Goal: Task Accomplishment & Management: Complete application form

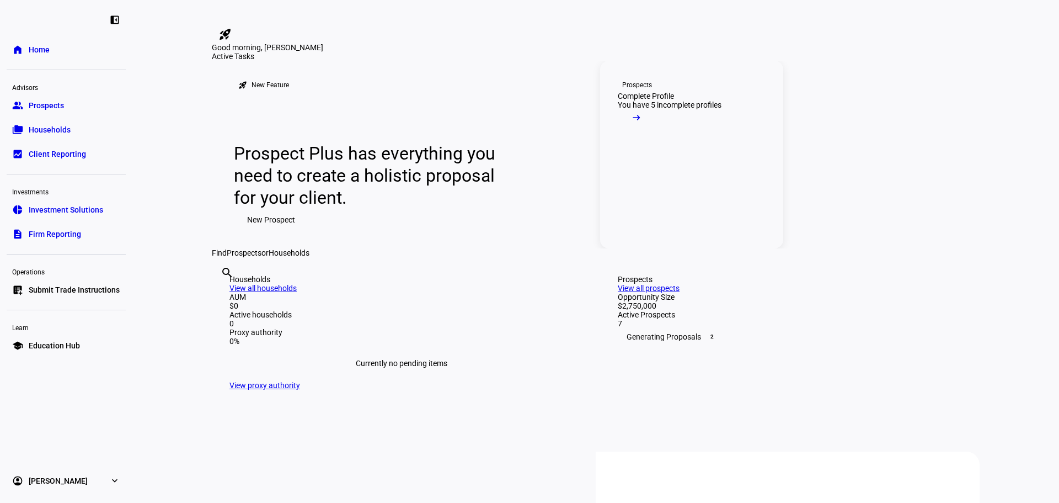
click at [642, 123] on mat-icon "arrow_right_alt" at bounding box center [636, 117] width 11 height 11
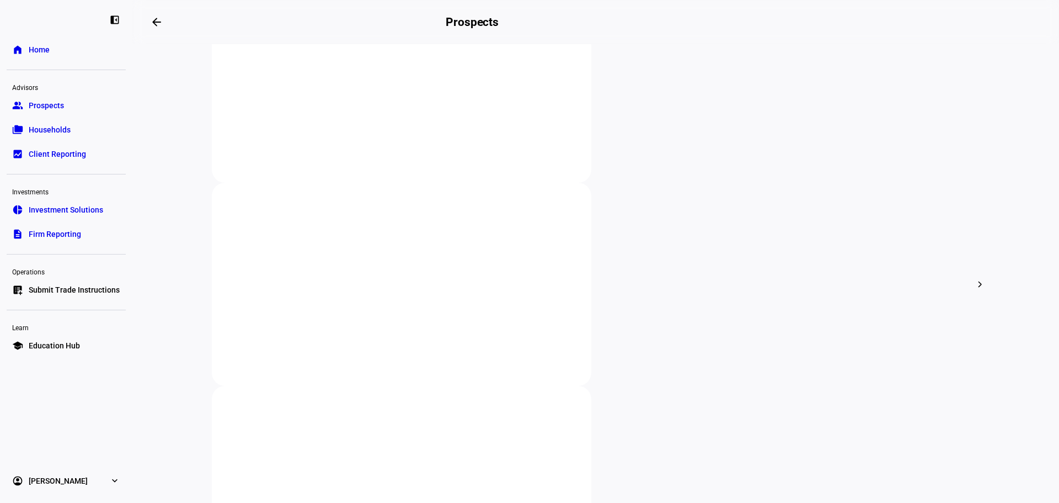
scroll to position [285, 0]
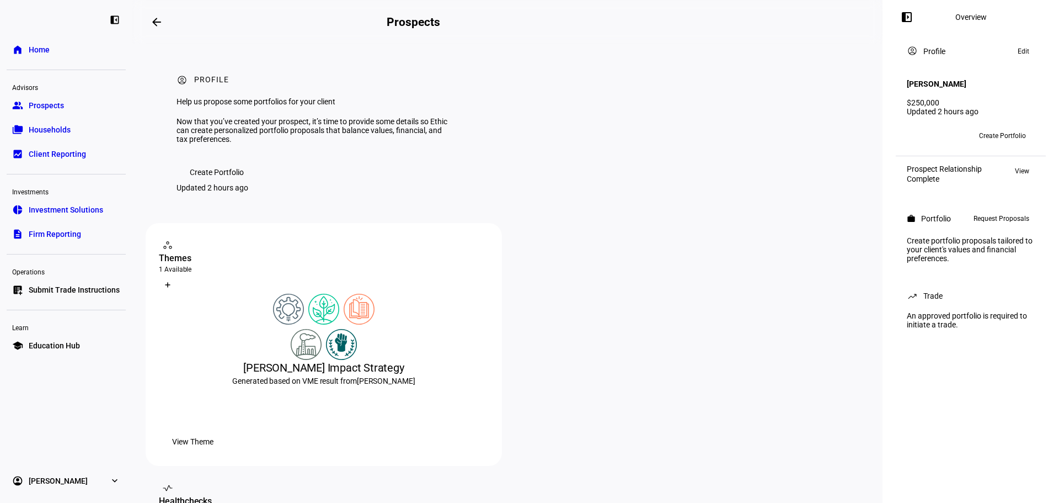
drag, startPoint x: 1058, startPoint y: 70, endPoint x: 1054, endPoint y: 125, distance: 54.7
click at [1054, 125] on div "left_panel_open Overview account_circle Profile Edit [PERSON_NAME] $250,000 Upd…" at bounding box center [971, 251] width 177 height 503
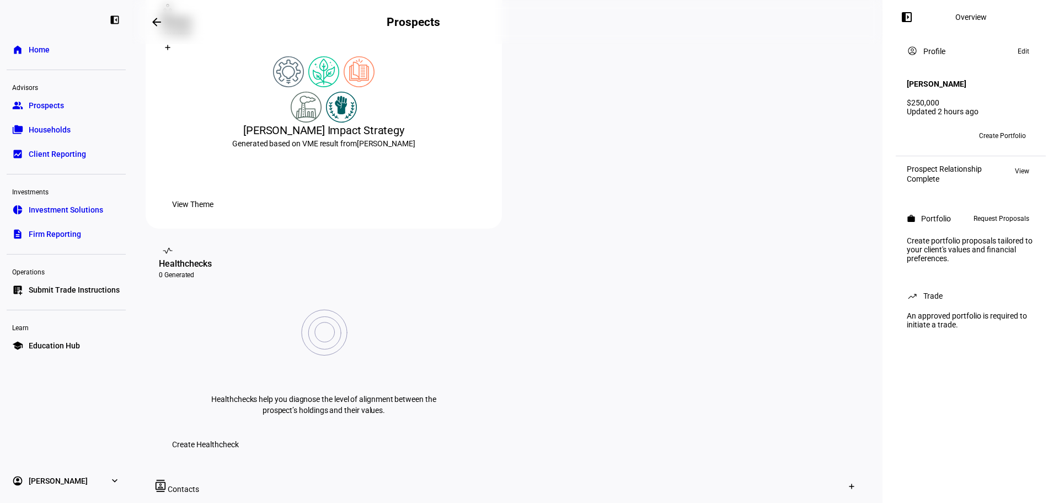
scroll to position [292, 0]
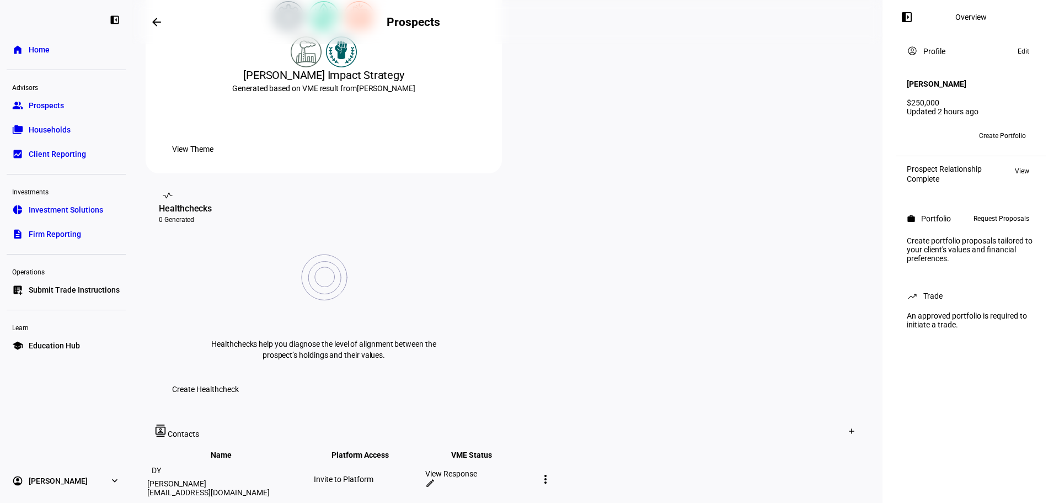
click at [214, 160] on span "View Theme" at bounding box center [192, 149] width 41 height 22
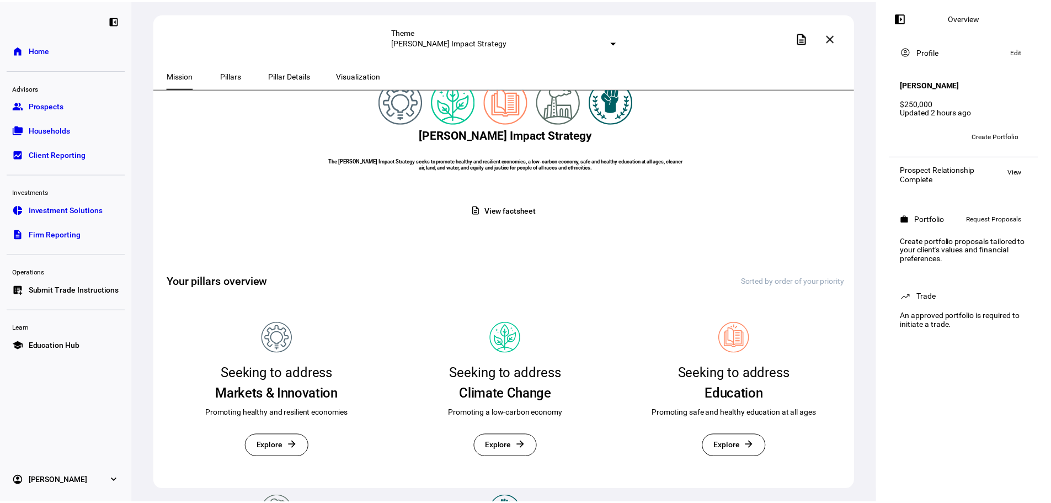
scroll to position [47, 0]
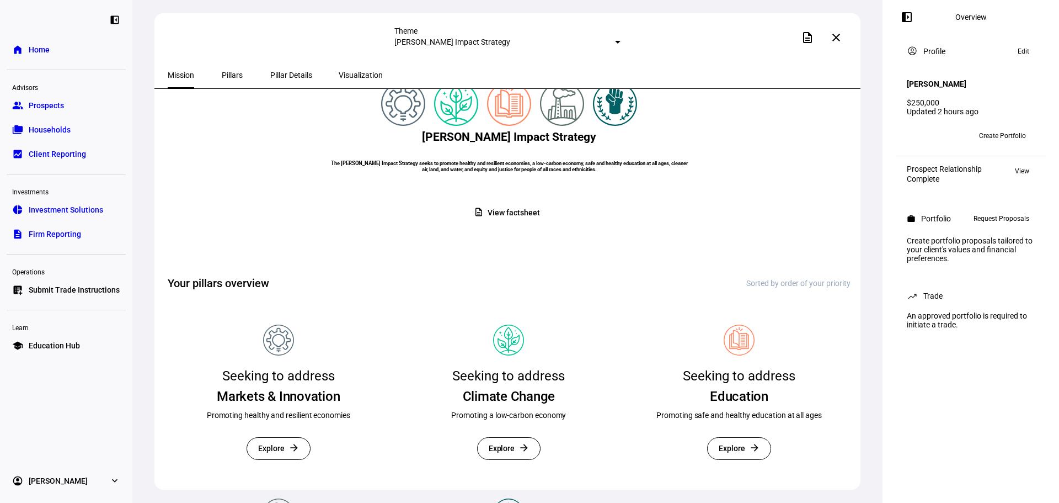
click at [511, 223] on span "View factsheet" at bounding box center [514, 213] width 52 height 22
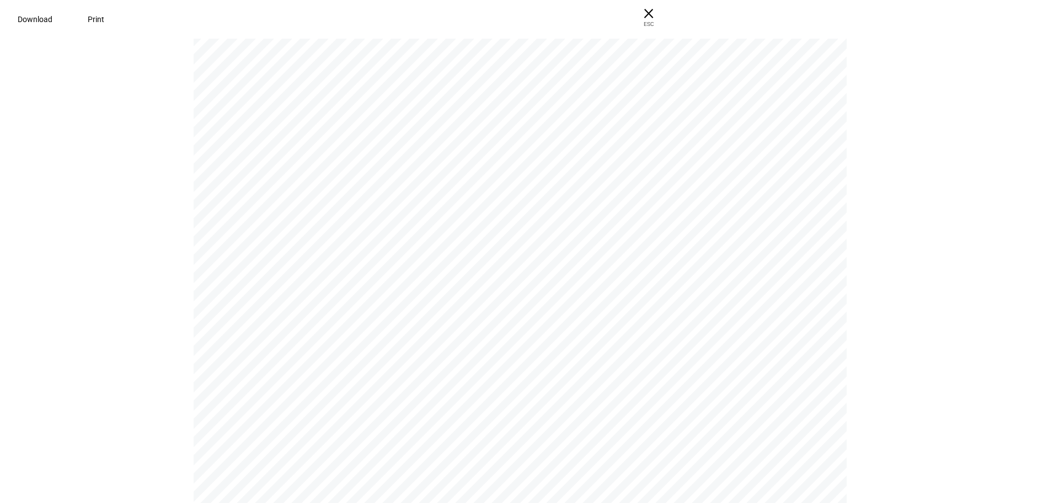
scroll to position [1753, 0]
click at [662, 9] on span "× ESC" at bounding box center [644, 17] width 35 height 35
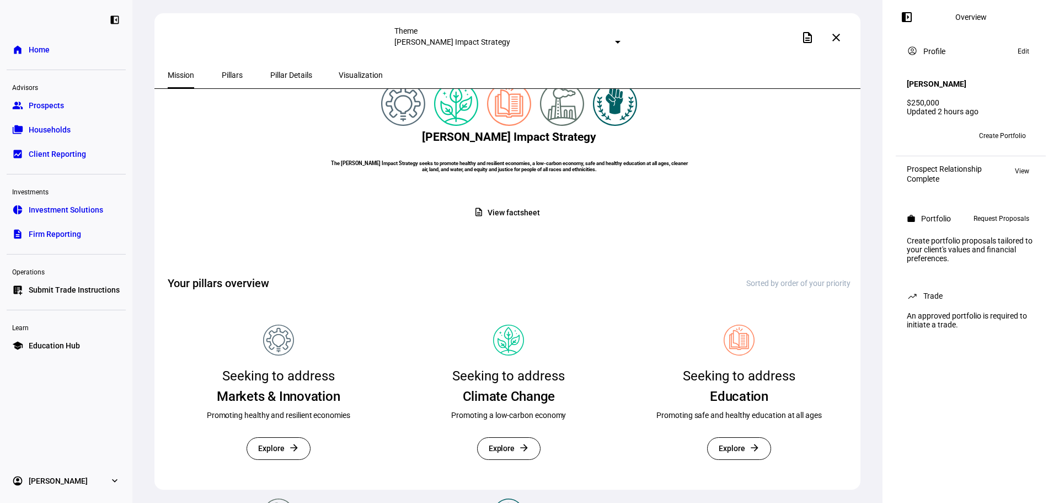
drag, startPoint x: 65, startPoint y: 109, endPoint x: 94, endPoint y: 121, distance: 31.9
click at [65, 109] on link "group Prospects" at bounding box center [66, 105] width 119 height 22
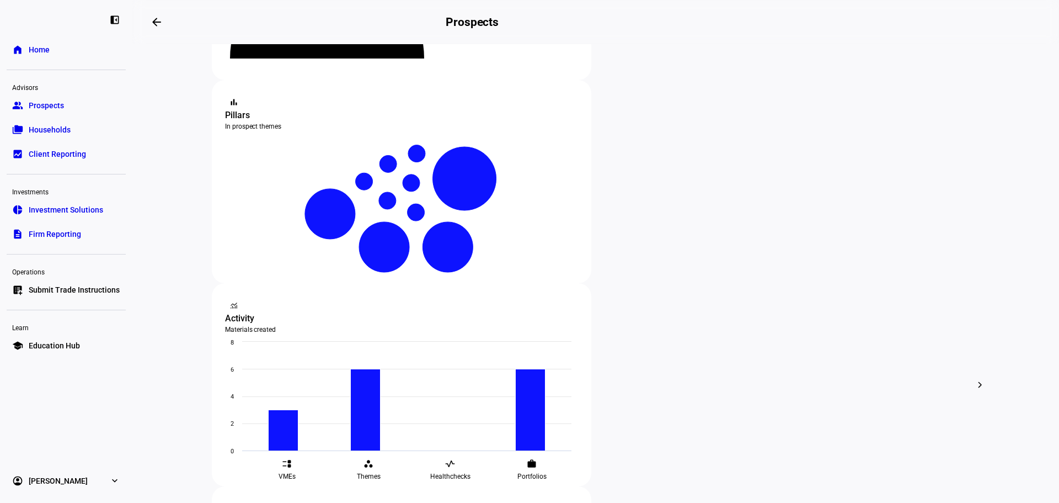
scroll to position [230, 0]
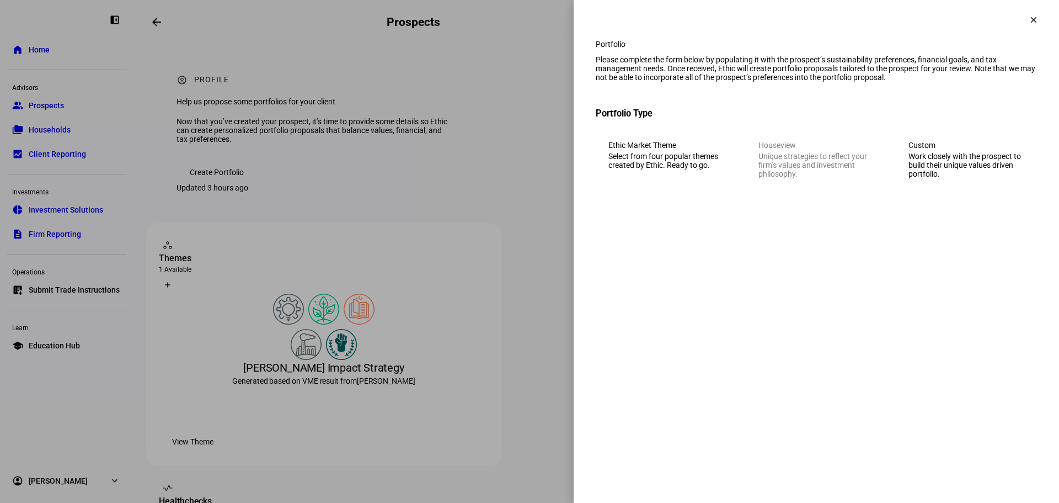
click at [962, 178] on div "Work closely with the prospect to build their unique values driven portfolio." at bounding box center [967, 165] width 116 height 26
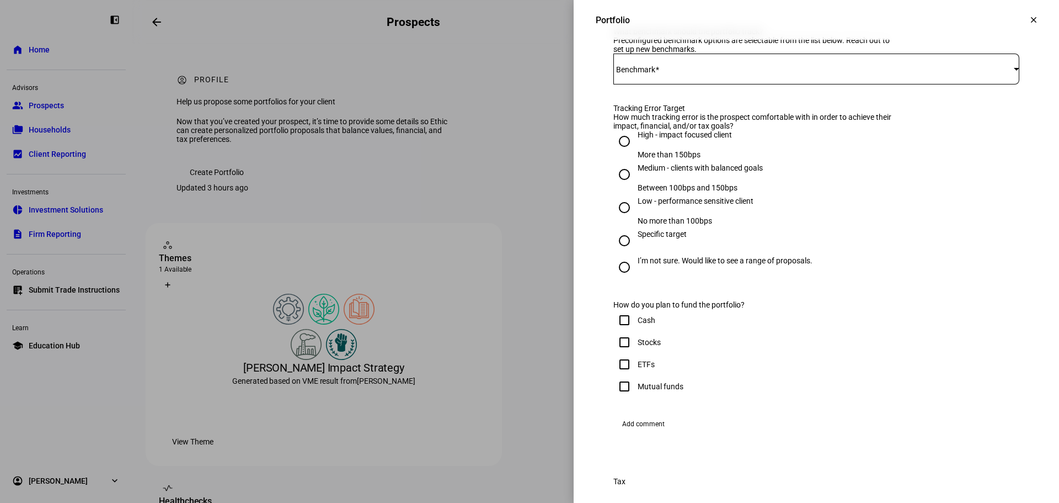
scroll to position [479, 0]
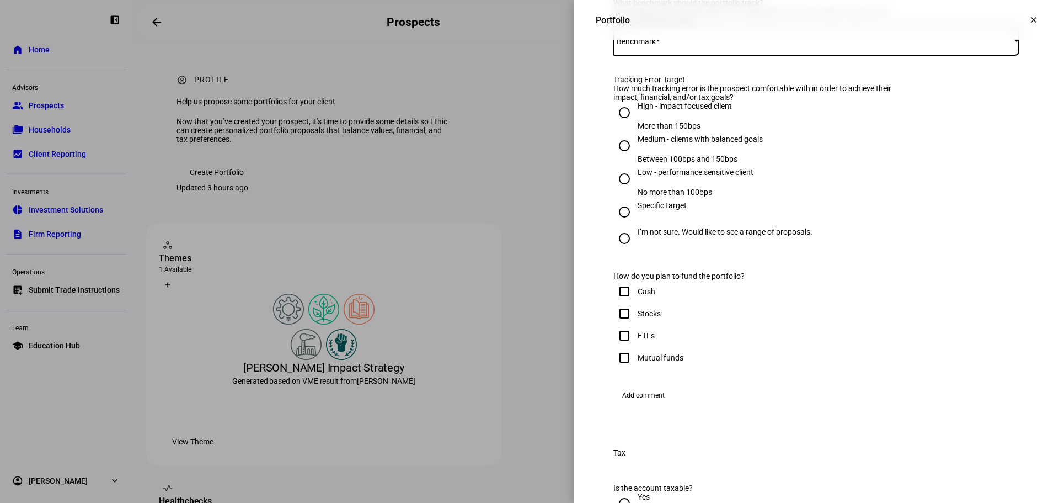
click at [1014, 41] on div at bounding box center [1017, 40] width 6 height 3
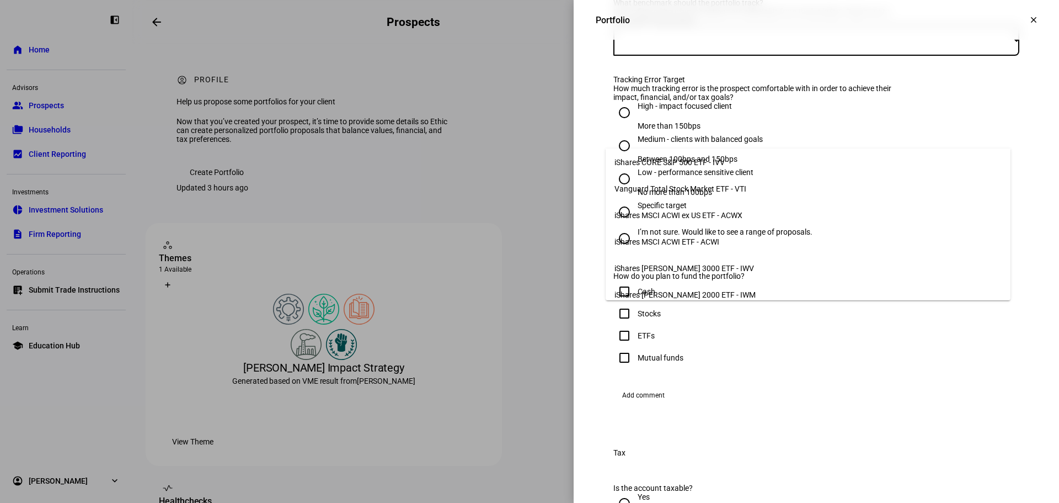
scroll to position [0, 0]
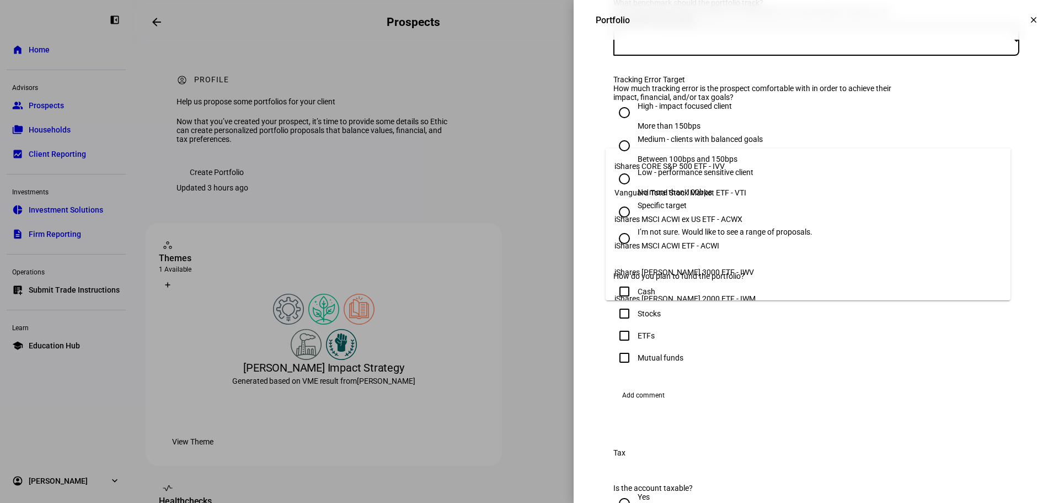
click at [763, 165] on mat-option "iShares CORE S&P 500 ETF - IVV" at bounding box center [808, 166] width 405 height 26
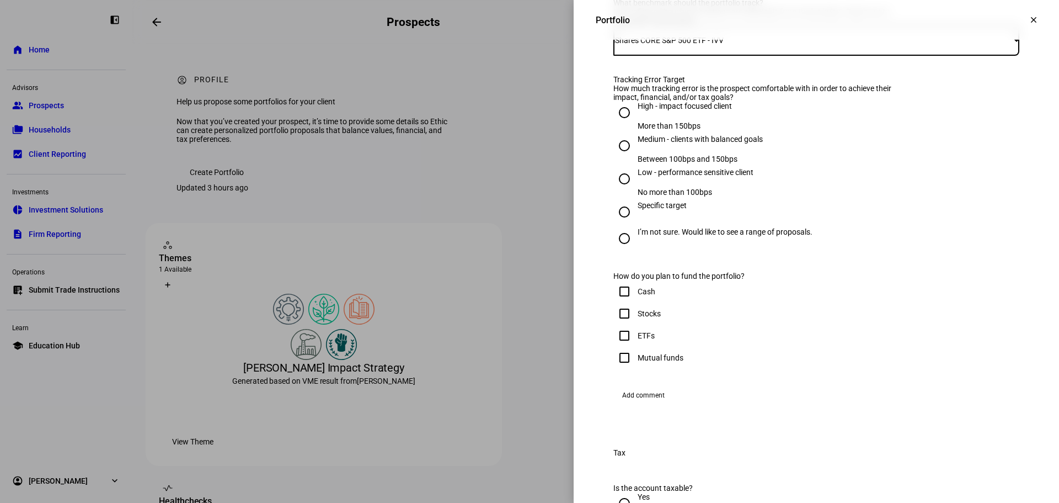
click at [616, 124] on input "High - impact focused client More than 150bps" at bounding box center [624, 113] width 22 height 22
radio input "true"
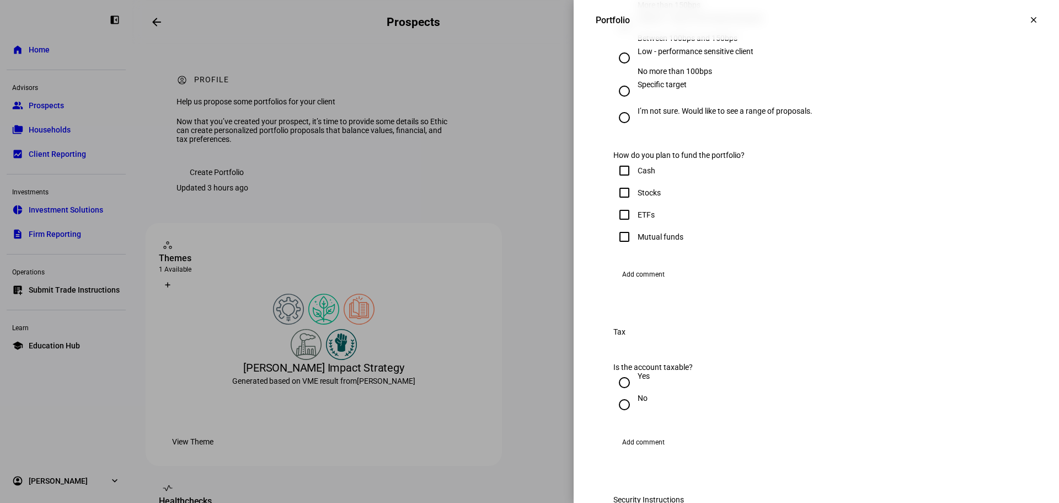
scroll to position [649, 0]
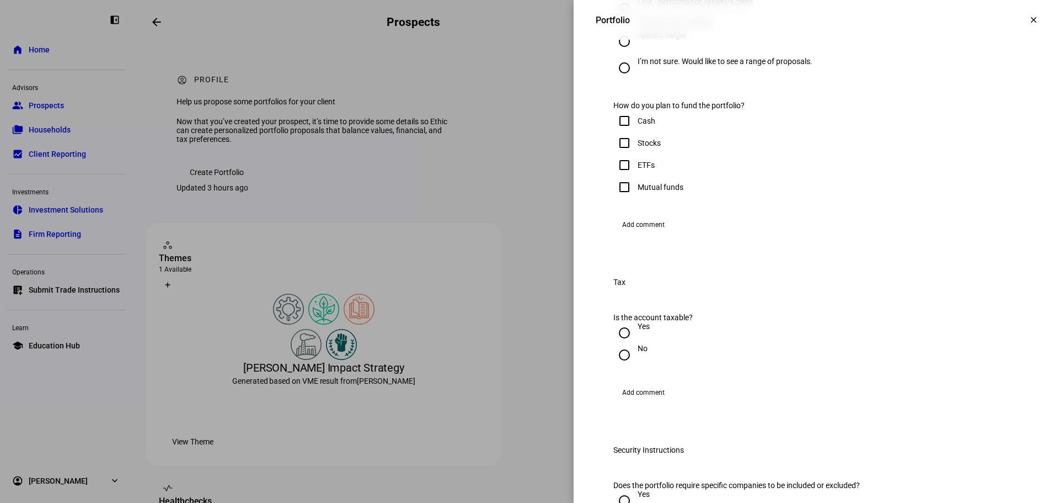
click at [619, 132] on input "Cash" at bounding box center [624, 121] width 22 height 22
checkbox input "true"
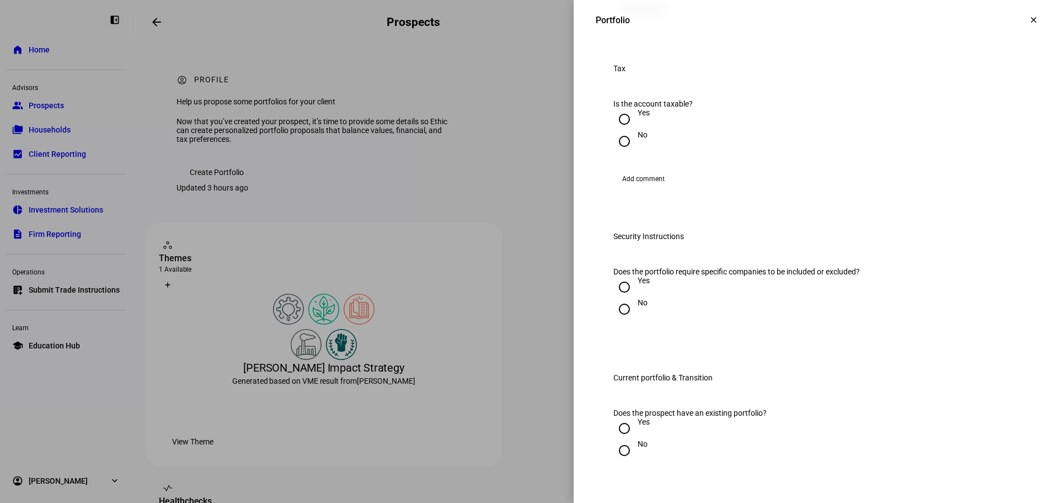
scroll to position [865, 0]
click at [616, 128] on input "Yes" at bounding box center [624, 117] width 22 height 22
radio input "true"
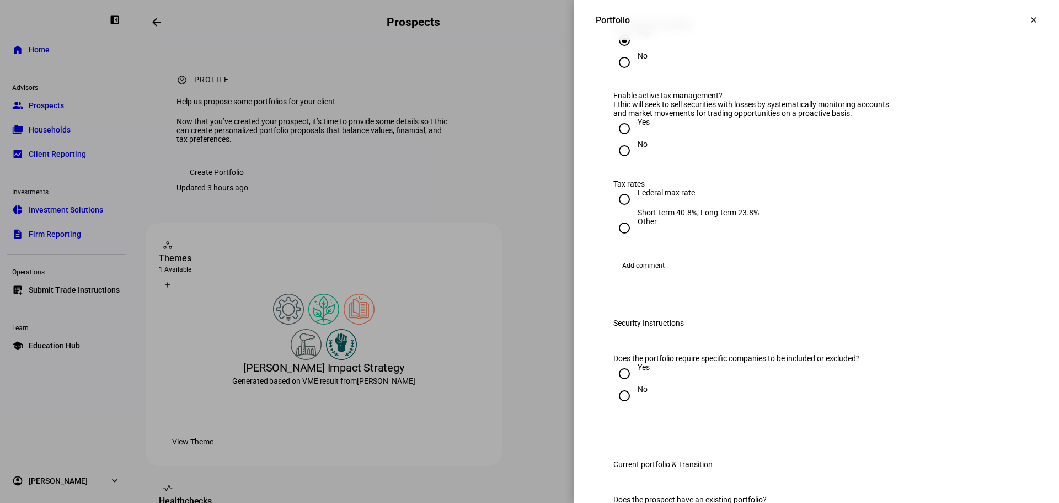
scroll to position [944, 0]
click at [619, 137] on input "Yes" at bounding box center [624, 126] width 22 height 22
radio input "true"
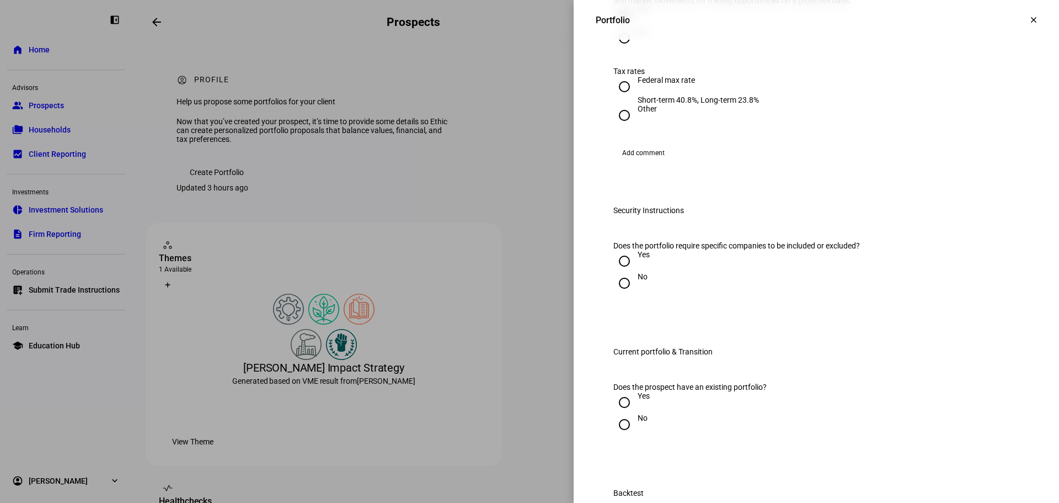
scroll to position [1190, 0]
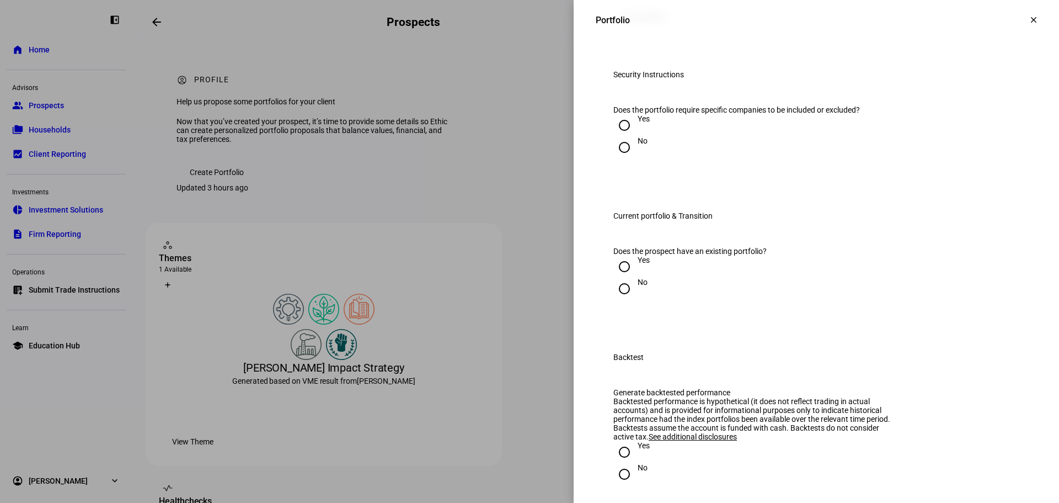
radio input "true"
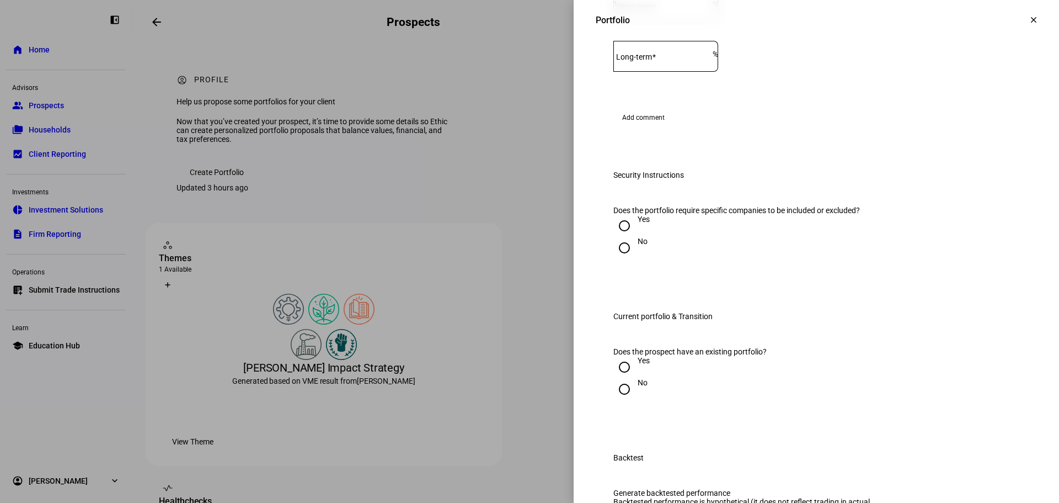
type input "1"
click at [713, 8] on input "1" at bounding box center [662, 3] width 99 height 9
radio input "true"
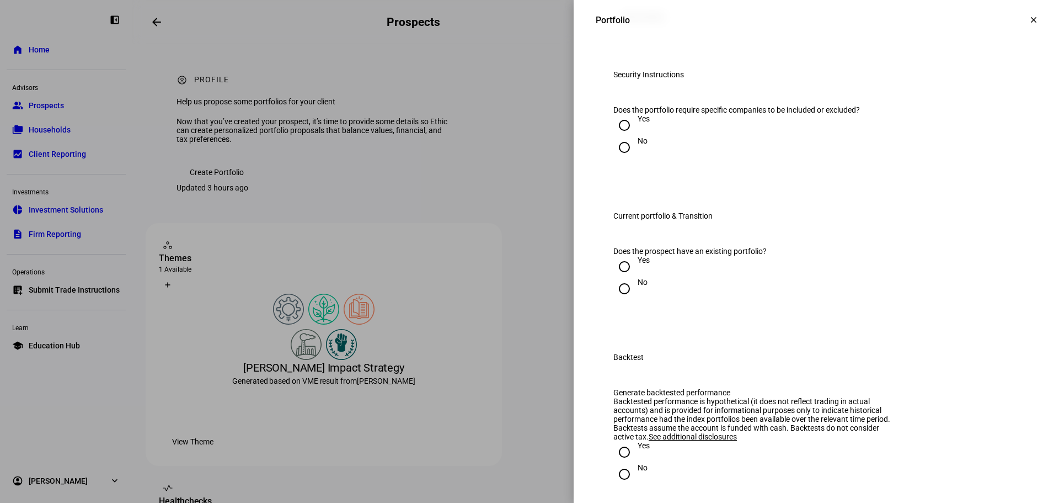
click at [615, 158] on input "No" at bounding box center [624, 147] width 22 height 22
radio input "true"
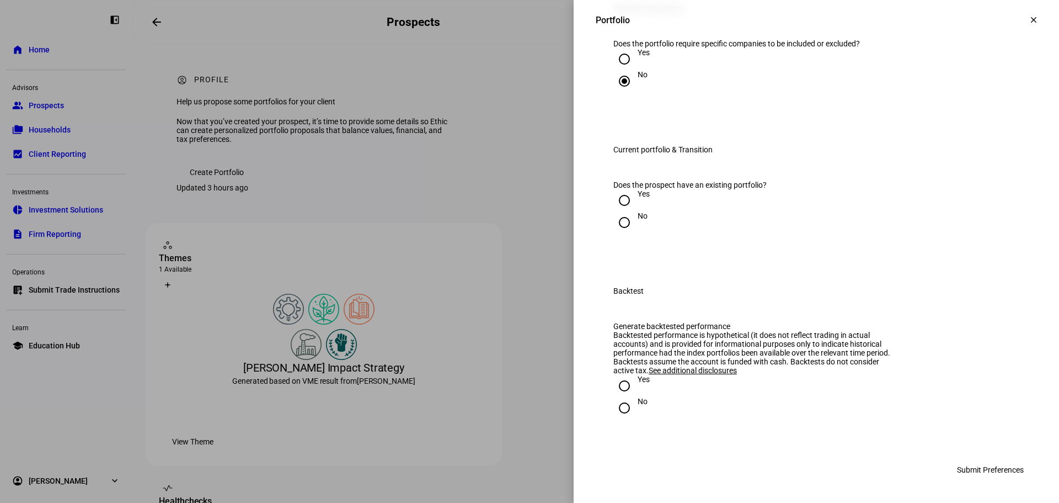
scroll to position [1397, 0]
click at [618, 233] on input "No" at bounding box center [624, 222] width 22 height 22
radio input "true"
click at [620, 388] on input "Yes" at bounding box center [624, 386] width 22 height 22
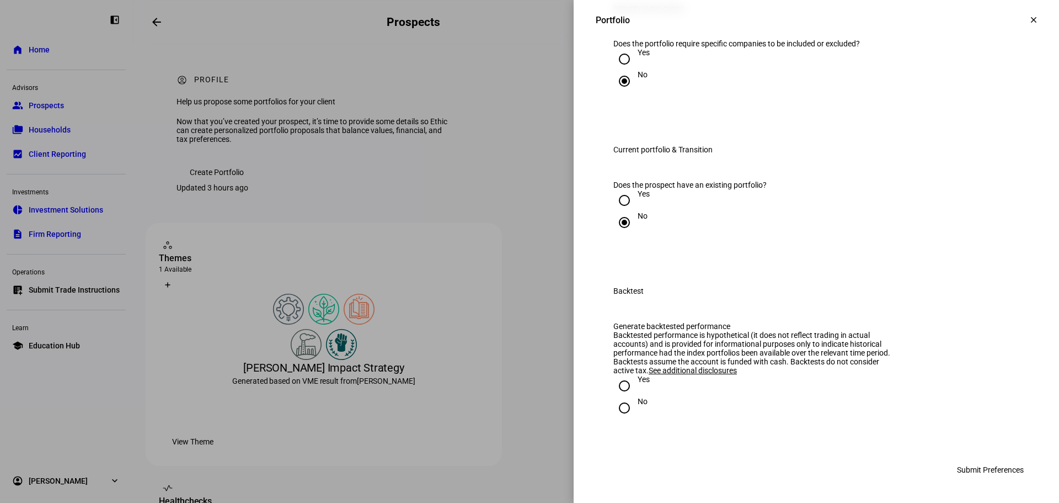
radio input "true"
click at [984, 468] on span "Submit Preferences" at bounding box center [990, 469] width 67 height 22
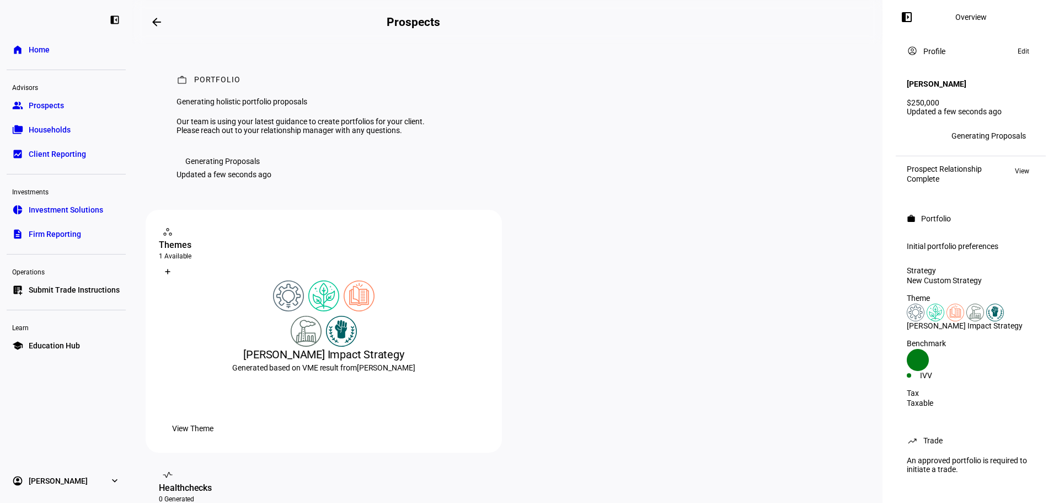
scroll to position [1, 0]
click at [970, 344] on div "Benchmark Created with Highcharts 9.1.2 IVV" at bounding box center [970, 359] width 141 height 50
click at [970, 357] on div "Benchmark Created with Highcharts 9.1.2 IVV" at bounding box center [970, 359] width 141 height 50
drag, startPoint x: 50, startPoint y: 106, endPoint x: 106, endPoint y: 132, distance: 62.2
click at [50, 106] on span "Prospects" at bounding box center [46, 105] width 35 height 11
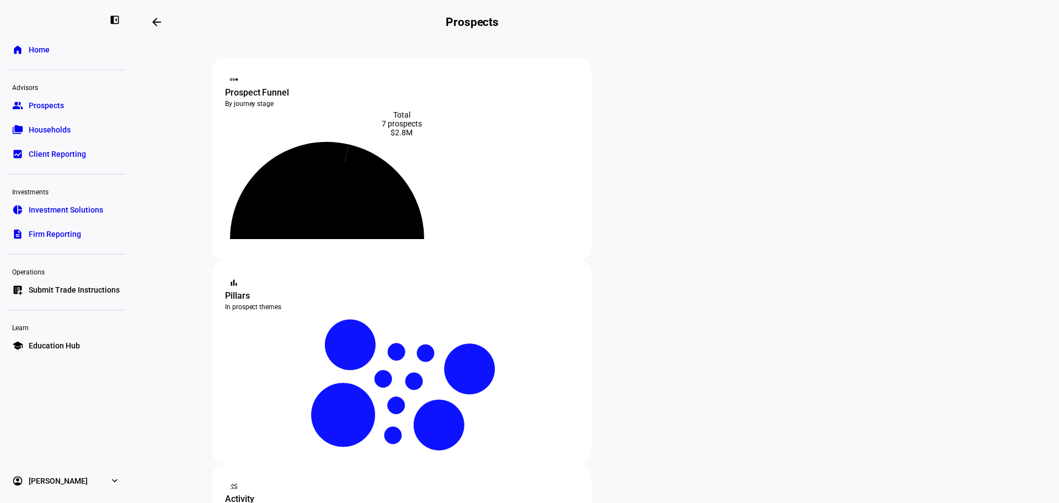
click at [415, 157] on div "Total 7 prospects $2.8M" at bounding box center [401, 185] width 353 height 150
click at [350, 172] on icon at bounding box center [288, 188] width 124 height 102
click at [404, 233] on icon at bounding box center [327, 198] width 159 height 79
click at [404, 232] on icon at bounding box center [327, 198] width 159 height 79
click at [401, 137] on div "$2.8M" at bounding box center [401, 132] width 353 height 9
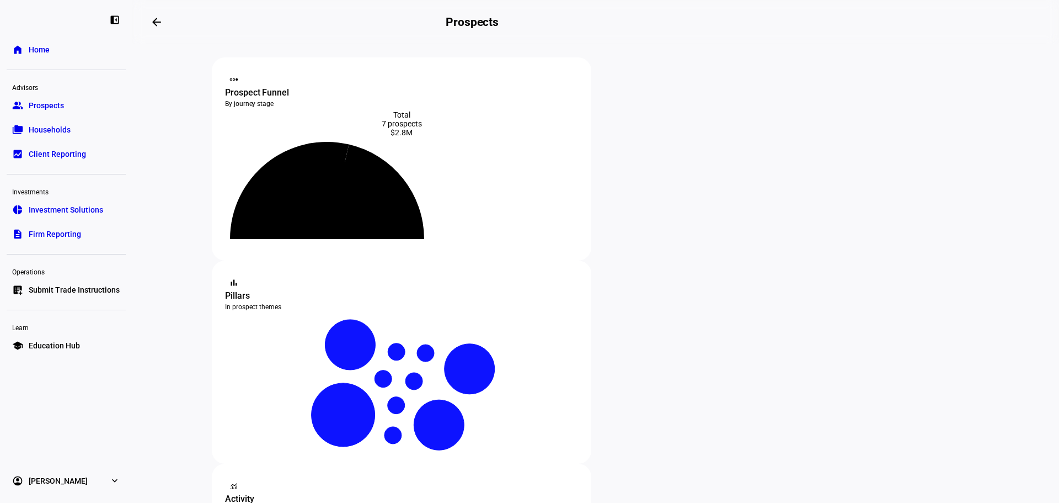
click at [394, 210] on icon at bounding box center [327, 198] width 159 height 79
click at [393, 230] on icon at bounding box center [327, 198] width 159 height 79
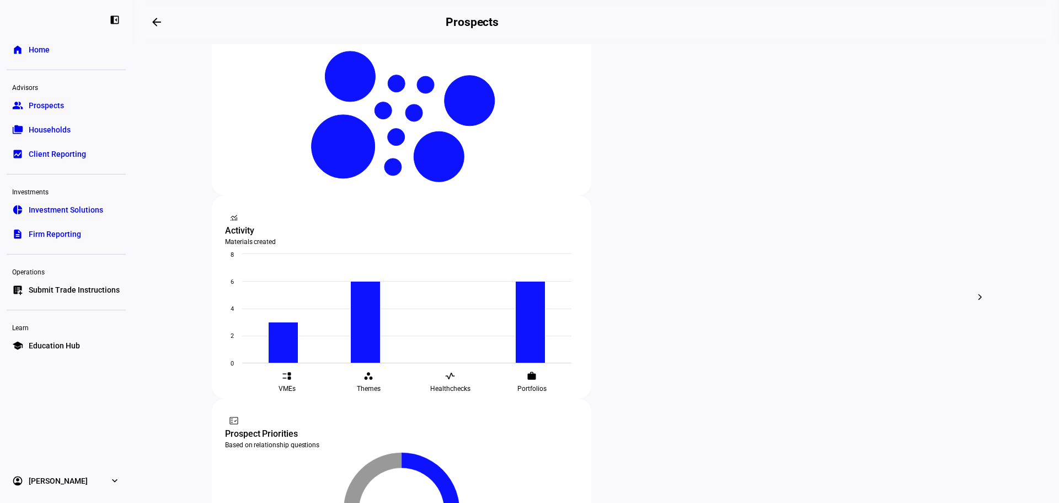
scroll to position [263, 0]
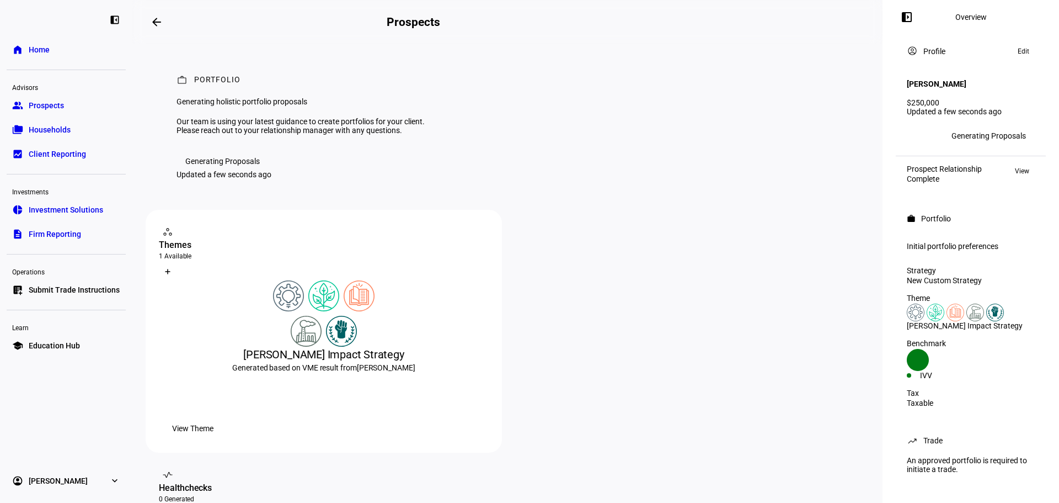
click at [222, 166] on div "Generating Proposals" at bounding box center [222, 161] width 74 height 9
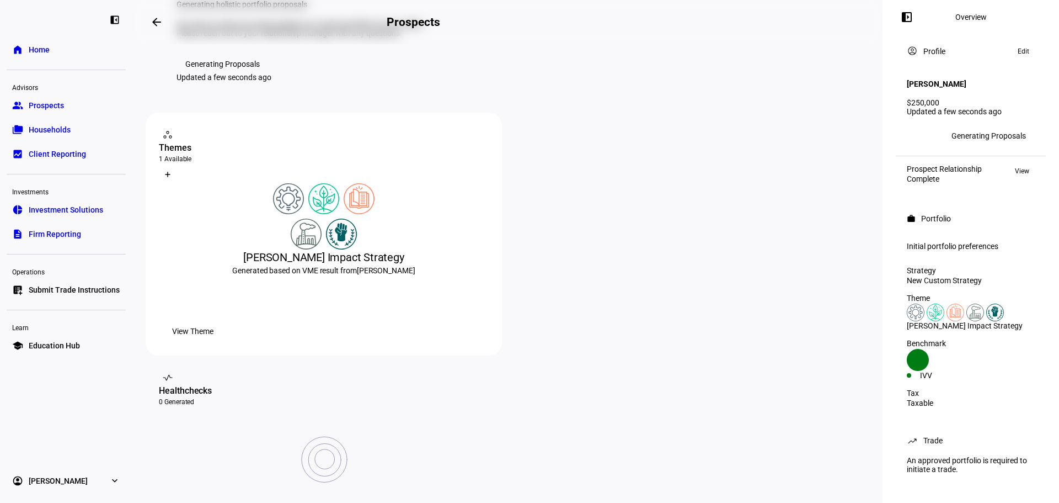
scroll to position [110, 0]
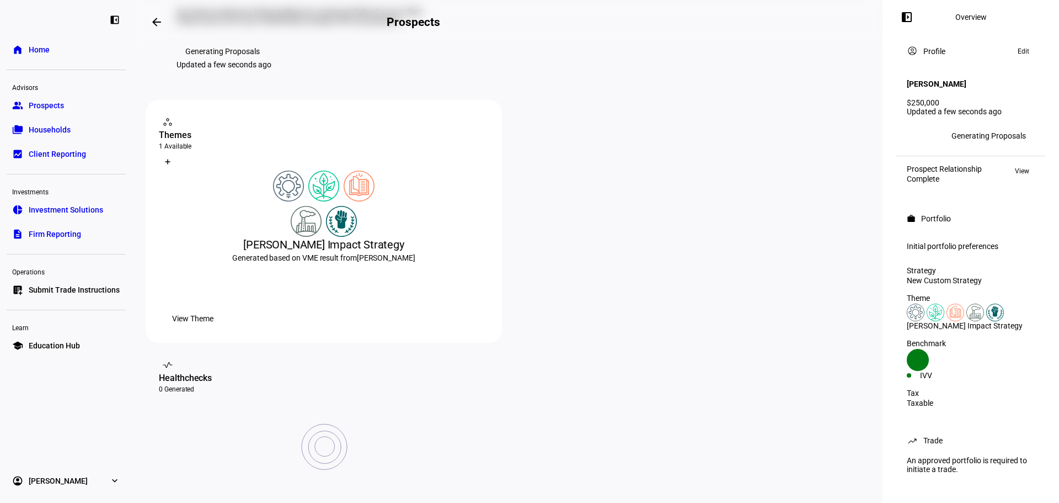
click at [237, 60] on plt-prospect-status-badge "Generating Proposals" at bounding box center [223, 51] width 92 height 18
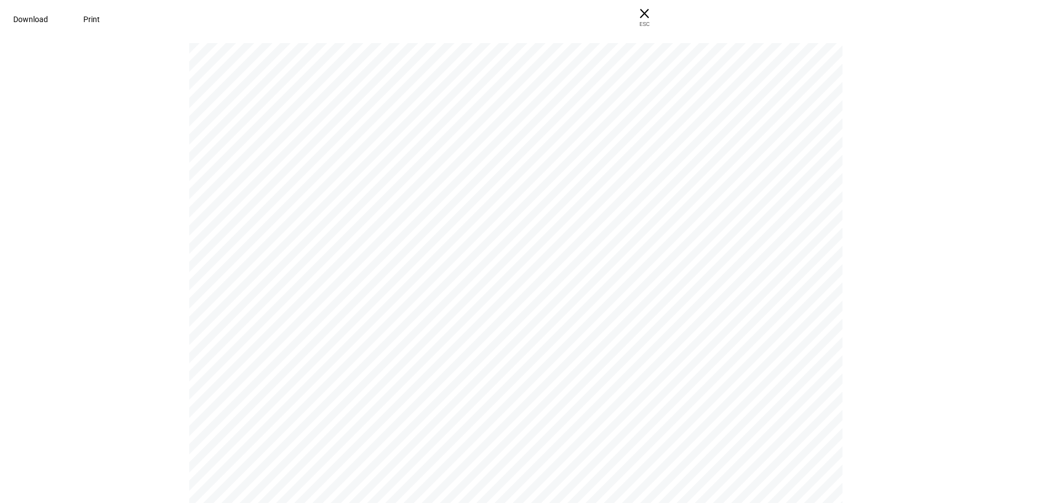
scroll to position [118, 0]
